Goal: Information Seeking & Learning: Learn about a topic

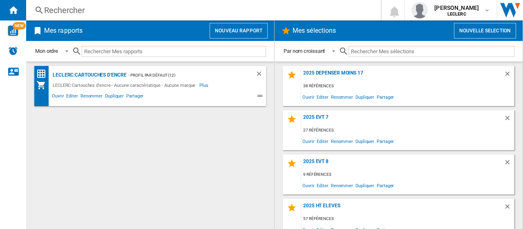
click at [116, 8] on div "Rechercher" at bounding box center [202, 9] width 316 height 11
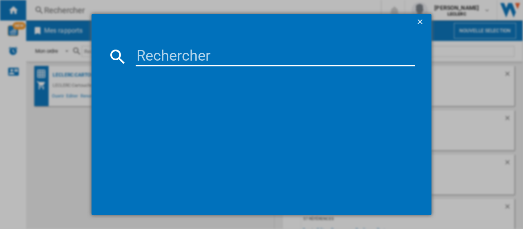
click at [145, 56] on input at bounding box center [276, 57] width 280 height 20
click at [56, 134] on div at bounding box center [261, 114] width 523 height 229
click at [419, 22] on ng-md-icon "getI18NText('BUTTONS.CLOSE_DIALOG')" at bounding box center [421, 23] width 10 height 10
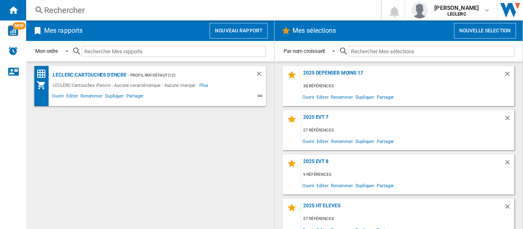
click at [52, 10] on div "Rechercher" at bounding box center [202, 9] width 316 height 11
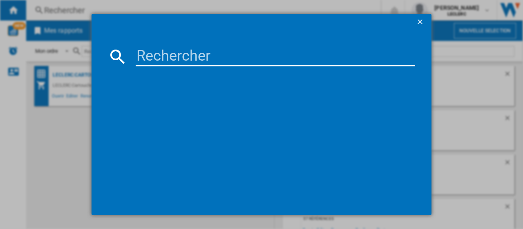
click at [150, 54] on input at bounding box center [276, 57] width 280 height 20
paste input "5901292525934"
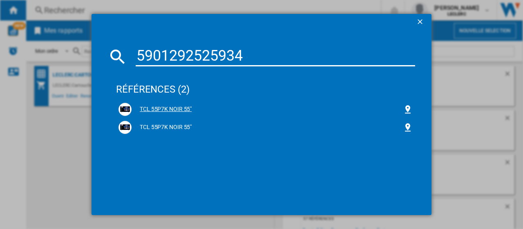
type input "5901292525934"
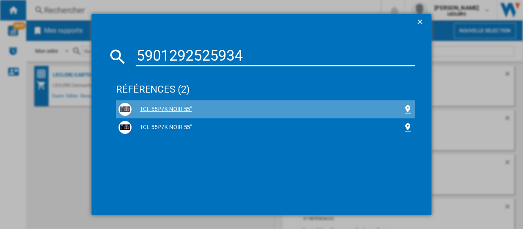
click at [159, 106] on div "TCL 55P7K NOIR 55"" at bounding box center [267, 109] width 271 height 8
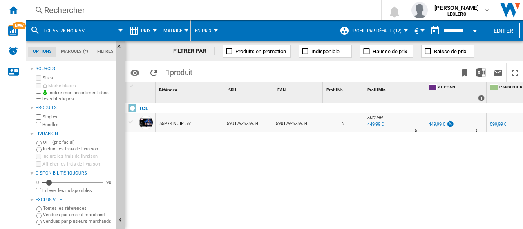
scroll to position [0, 25]
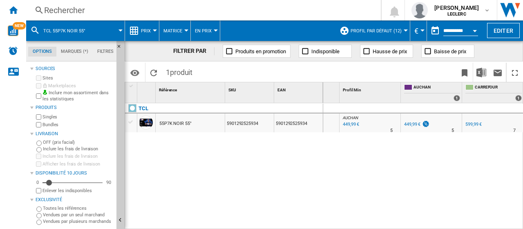
click at [474, 31] on div "Open calendar" at bounding box center [475, 31] width 4 height 2
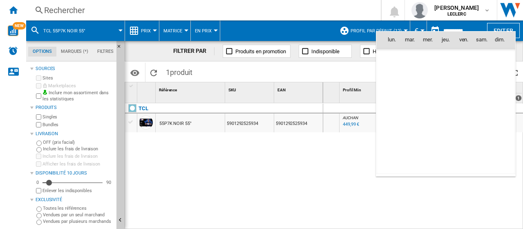
scroll to position [3900, 0]
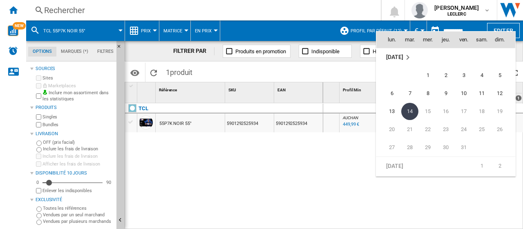
click at [359, 138] on div at bounding box center [261, 114] width 523 height 229
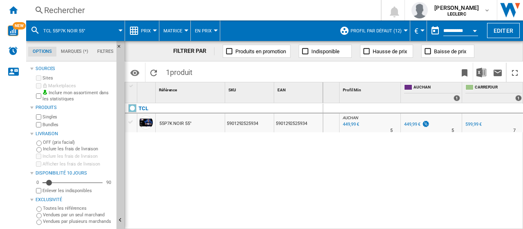
click at [471, 32] on button "Open calendar" at bounding box center [475, 29] width 15 height 15
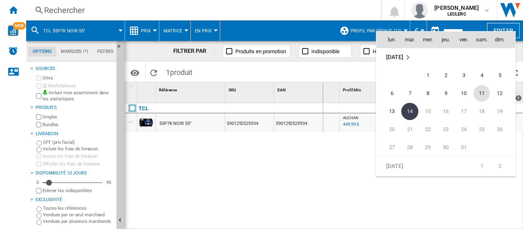
click at [481, 95] on span "11" at bounding box center [482, 93] width 16 height 16
type input "**********"
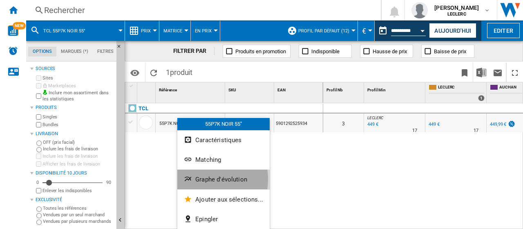
click at [204, 179] on span "Graphe d'évolution" at bounding box center [221, 178] width 52 height 7
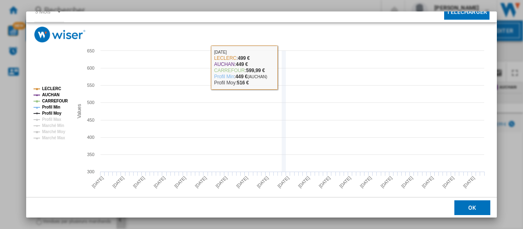
scroll to position [56, 0]
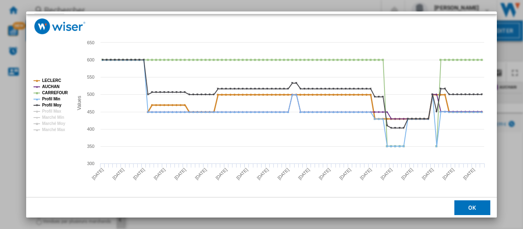
click at [50, 80] on tspan "LECLERC" at bounding box center [51, 80] width 19 height 4
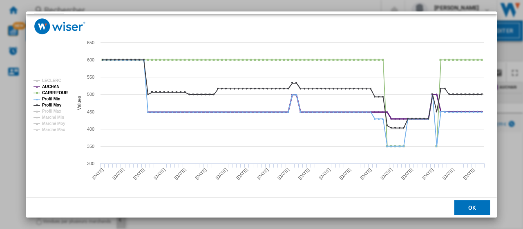
click at [52, 84] on tspan "AUCHAN" at bounding box center [51, 86] width 18 height 4
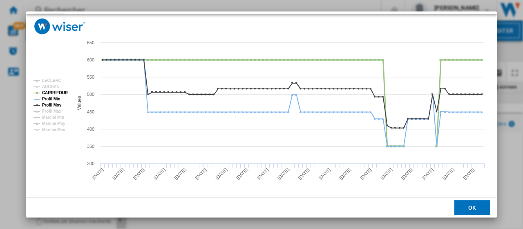
click at [56, 90] on tspan "CARREFOUR" at bounding box center [55, 92] width 26 height 4
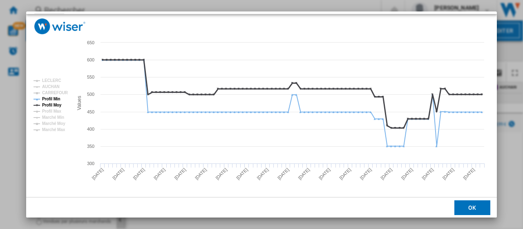
click at [57, 106] on tspan "Profil Moy" at bounding box center [52, 105] width 20 height 4
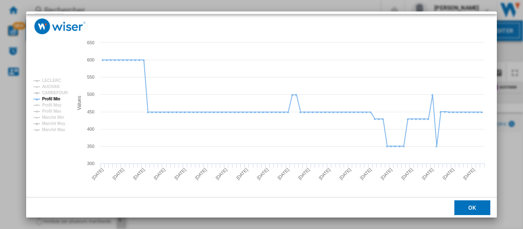
click at [461, 205] on button "OK" at bounding box center [473, 207] width 36 height 15
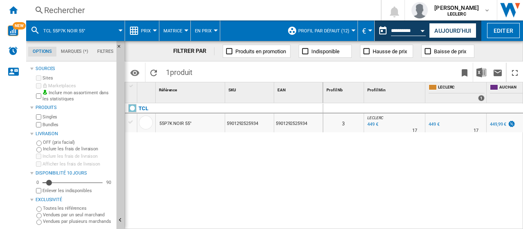
click at [153, 29] on button "Prix" at bounding box center [148, 30] width 14 height 20
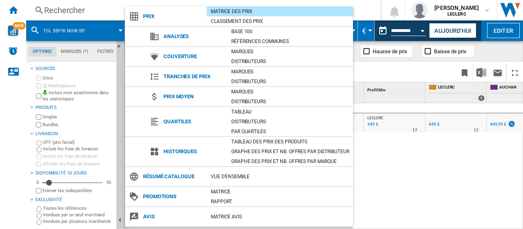
click at [365, 125] on md-backdrop at bounding box center [261, 114] width 523 height 229
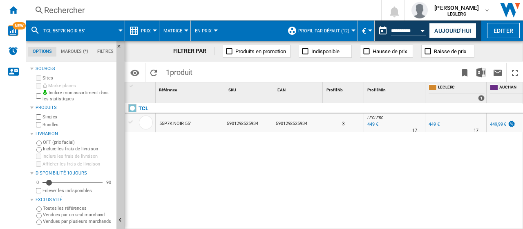
click at [178, 33] on span "Matrice" at bounding box center [173, 30] width 19 height 5
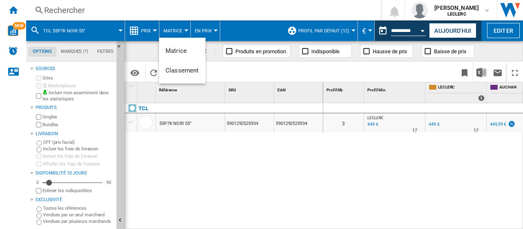
click at [202, 29] on md-backdrop at bounding box center [261, 114] width 523 height 229
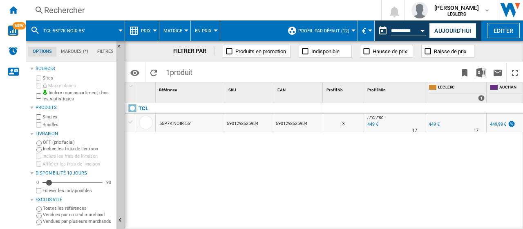
click at [202, 29] on span "En Prix" at bounding box center [203, 30] width 17 height 5
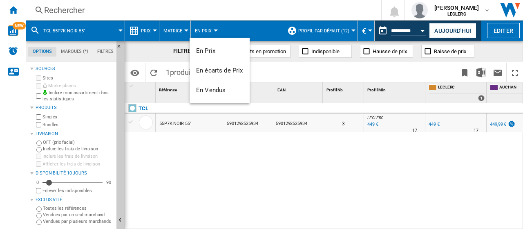
click at [61, 6] on md-backdrop at bounding box center [261, 114] width 523 height 229
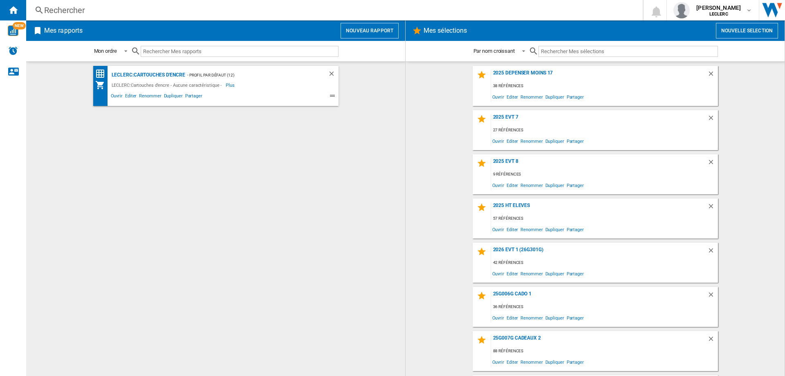
click at [354, 13] on div "Rechercher" at bounding box center [332, 9] width 577 height 11
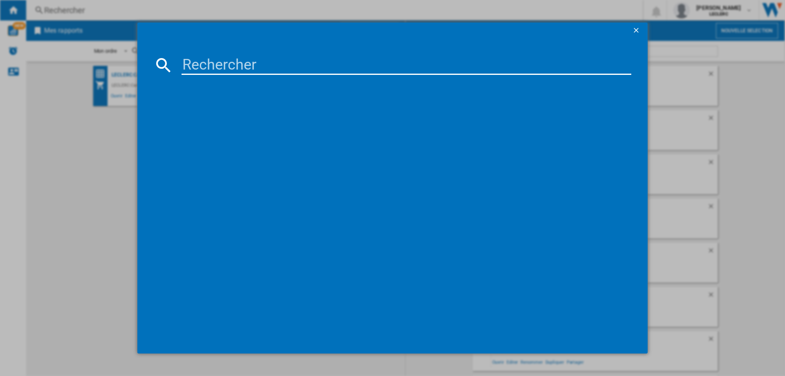
click at [213, 61] on input at bounding box center [407, 65] width 450 height 20
paste input "8806097251873"
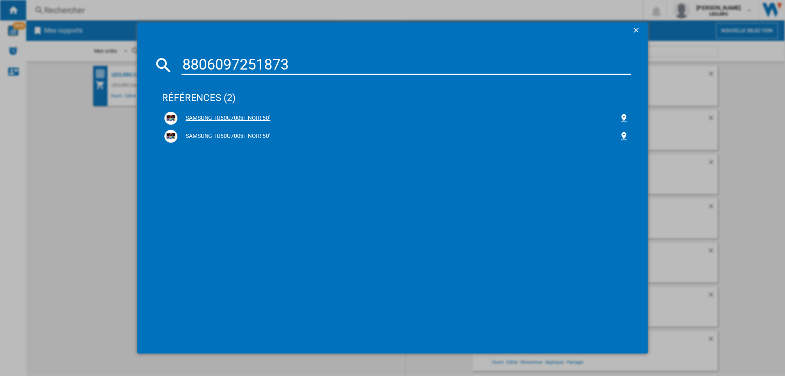
type input "8806097251873"
click at [269, 119] on div "SAMSUNG TU50U7005F NOIR 50"" at bounding box center [397, 118] width 441 height 8
